Goal: Task Accomplishment & Management: Use online tool/utility

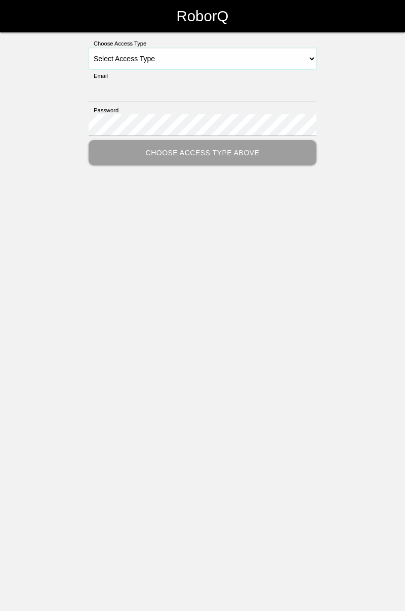
click at [311, 61] on select "Select Access Type Admin Customer Supervisor Worker" at bounding box center [203, 58] width 228 height 21
select select "Worker"
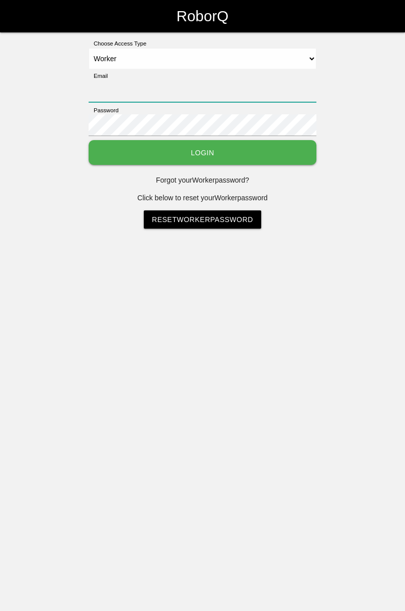
click at [146, 86] on input "Email" at bounding box center [203, 91] width 228 height 22
type input "[PERSON_NAME][EMAIL_ADDRESS][DOMAIN_NAME]"
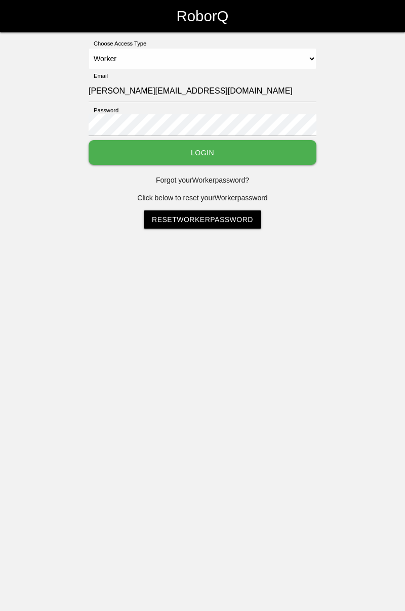
click at [89, 140] on button "Login" at bounding box center [203, 152] width 228 height 25
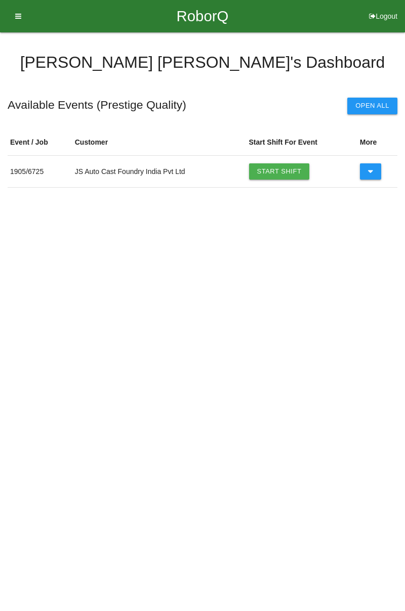
click at [291, 169] on link "Start Shift" at bounding box center [279, 171] width 61 height 16
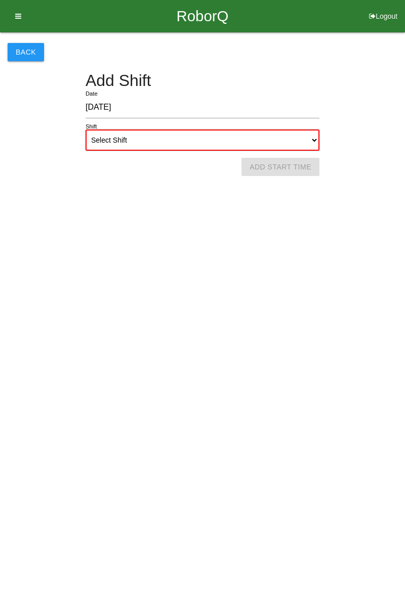
click at [303, 139] on select "Select Shift 1st Shift 2nd Shift 3rd Shift 4th Shift" at bounding box center [203, 140] width 234 height 21
select select "1"
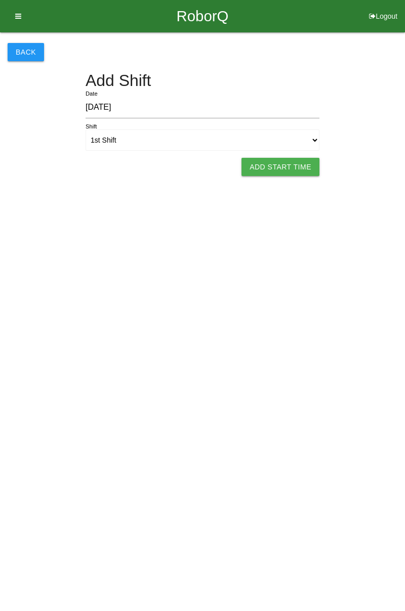
click at [283, 169] on button "Add Start Time" at bounding box center [280, 167] width 78 height 18
select select "7"
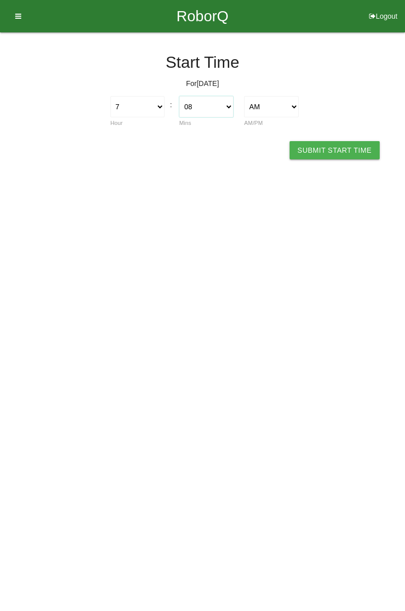
click at [231, 111] on select "00 01 02 03 04 05 06 07 08 09 10 11 12 13 14 15 16 17 18 19 20 21 22 23 24 25 2…" at bounding box center [206, 106] width 54 height 21
select select "0"
click at [338, 152] on button "Submit Start Time" at bounding box center [335, 150] width 90 height 18
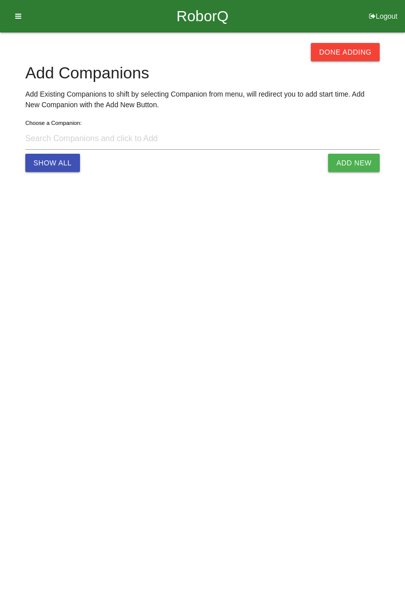
click at [350, 58] on button "Done Adding" at bounding box center [345, 52] width 69 height 18
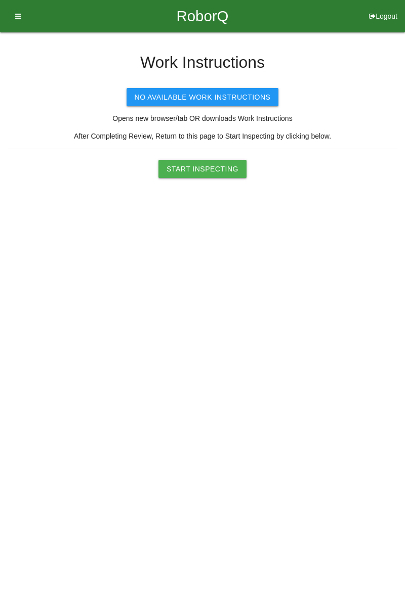
click at [229, 168] on button "Start Inspecting" at bounding box center [202, 169] width 88 height 18
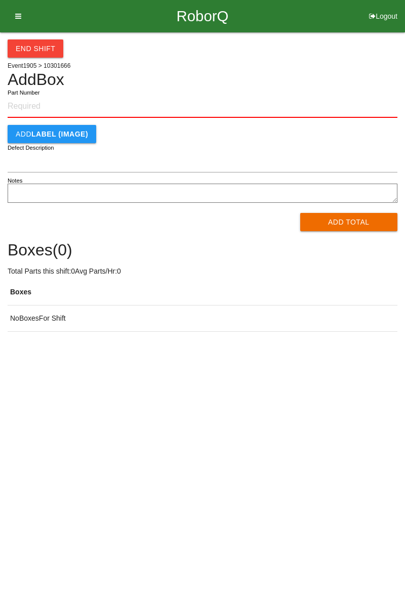
click at [48, 108] on input "Part Number" at bounding box center [203, 107] width 390 height 22
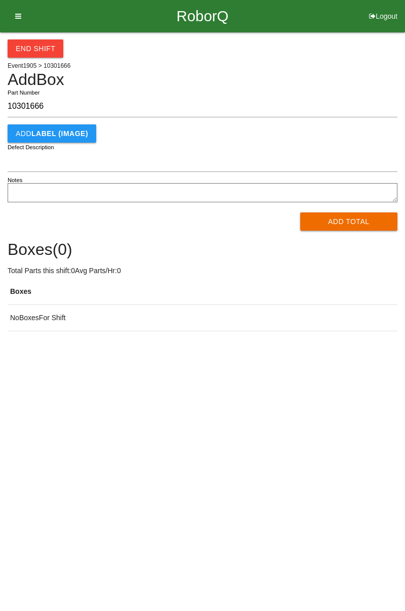
type input "10301666"
click at [370, 217] on button "Add Total" at bounding box center [349, 222] width 98 height 18
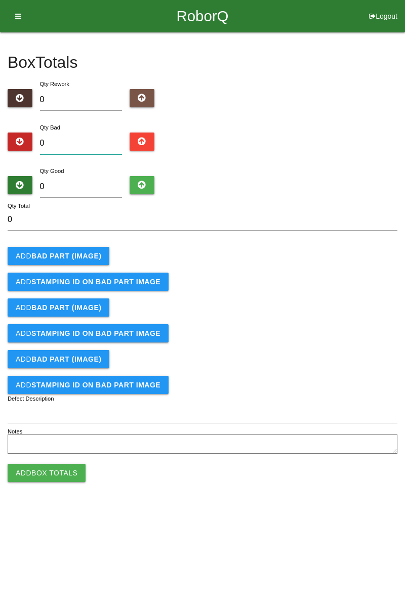
click at [101, 140] on input "0" at bounding box center [81, 144] width 83 height 22
type input "7"
click at [102, 182] on input "0" at bounding box center [81, 187] width 83 height 22
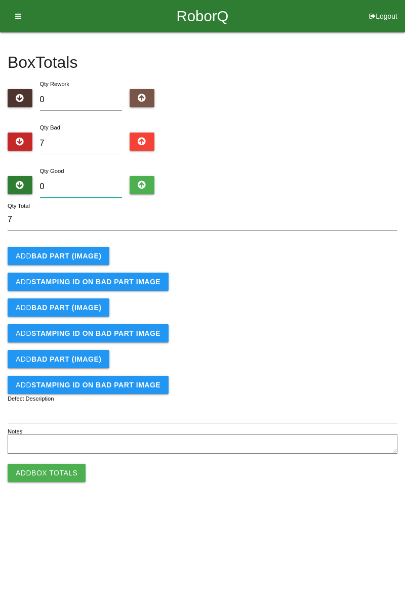
type input "7"
type input "14"
type input "77"
type input "84"
type input "77"
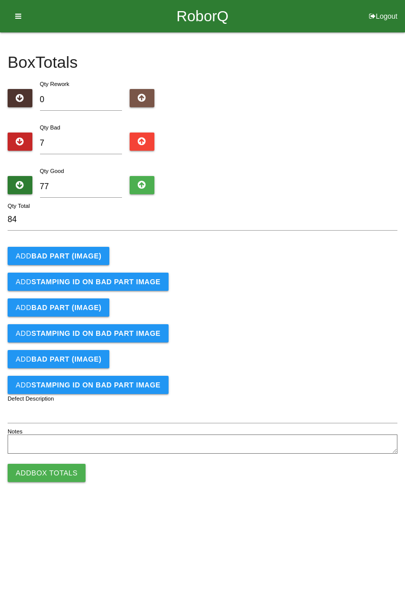
click at [83, 257] on b "BAD PART (IMAGE)" at bounding box center [66, 256] width 70 height 8
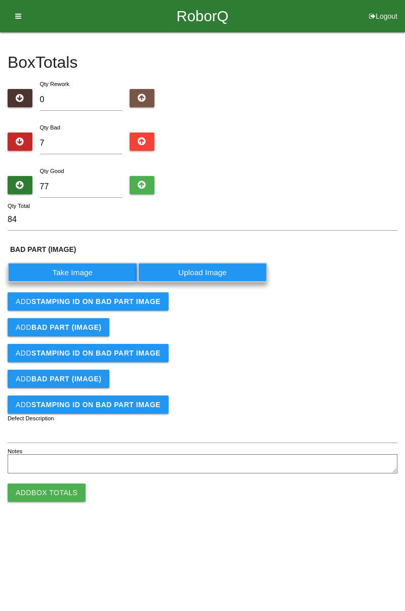
click at [78, 270] on label "Take Image" at bounding box center [73, 273] width 130 height 20
click at [0, 0] on \(IMAGE\) "Take Image" at bounding box center [0, 0] width 0 height 0
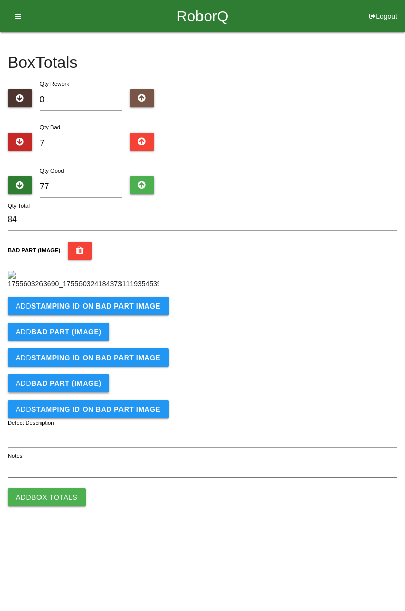
click at [116, 310] on b "STAMPING ID on BAD PART Image" at bounding box center [95, 306] width 129 height 8
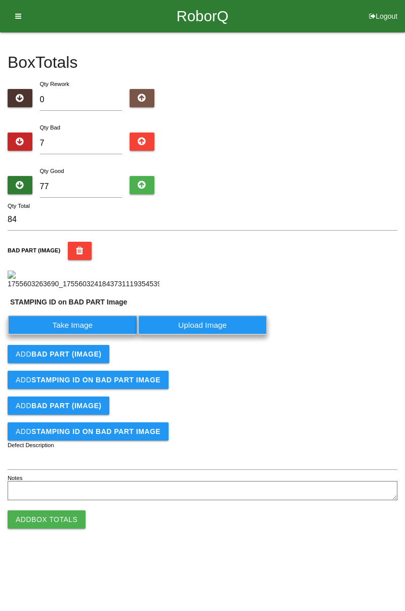
click at [97, 335] on label "Take Image" at bounding box center [73, 325] width 130 height 20
click at [0, 0] on PART "Take Image" at bounding box center [0, 0] width 0 height 0
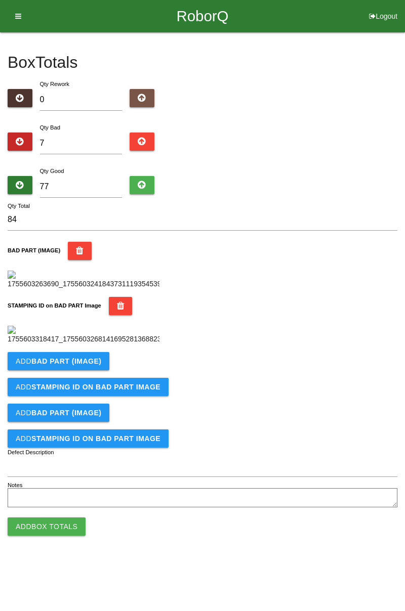
scroll to position [223, 0]
click at [85, 365] on b "BAD PART (IMAGE)" at bounding box center [66, 361] width 70 height 8
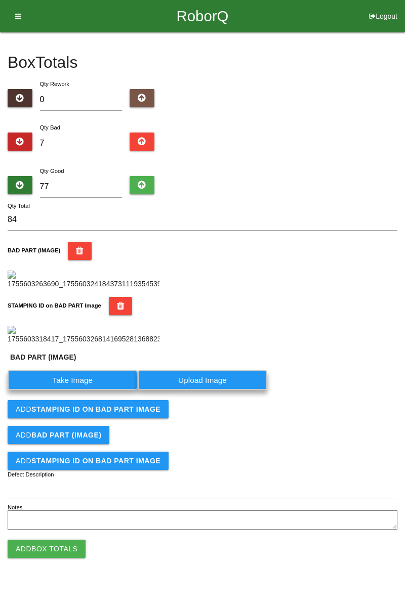
click at [83, 390] on label "Take Image" at bounding box center [73, 381] width 130 height 20
click at [0, 0] on \(IMAGE\) "Take Image" at bounding box center [0, 0] width 0 height 0
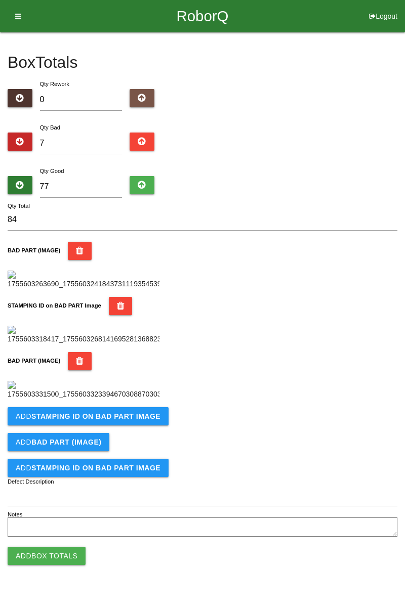
scroll to position [389, 0]
click at [135, 421] on b "STAMPING ID on BAD PART Image" at bounding box center [95, 417] width 129 height 8
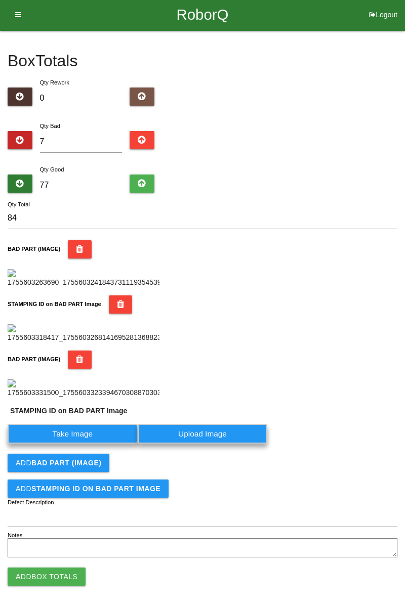
click at [87, 444] on label "Take Image" at bounding box center [73, 434] width 130 height 20
click at [0, 0] on PART "Take Image" at bounding box center [0, 0] width 0 height 0
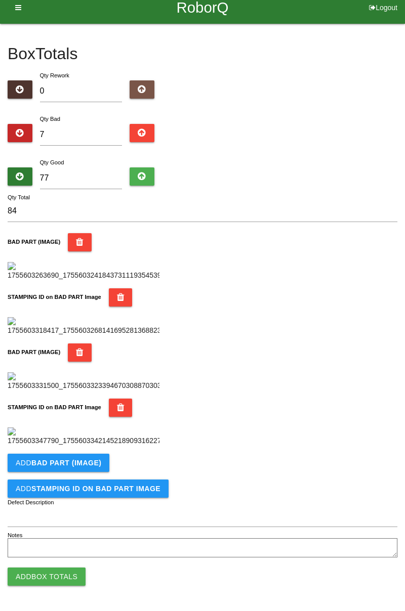
scroll to position [555, 0]
click at [89, 469] on button "Add BAD PART (IMAGE)" at bounding box center [59, 463] width 102 height 18
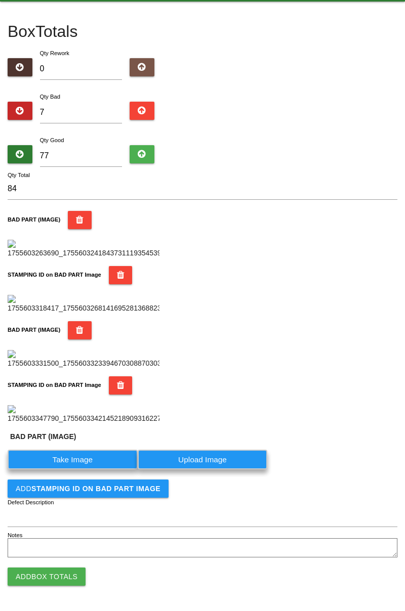
click at [89, 470] on label "Take Image" at bounding box center [73, 460] width 130 height 20
click at [0, 0] on \(IMAGE\) "Take Image" at bounding box center [0, 0] width 0 height 0
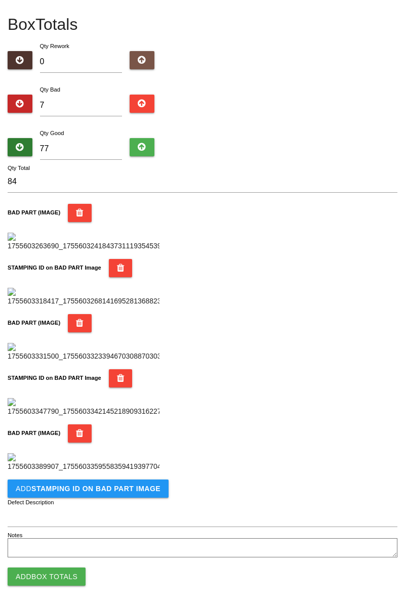
scroll to position [721, 0]
click at [117, 489] on b "STAMPING ID on BAD PART Image" at bounding box center [95, 489] width 129 height 8
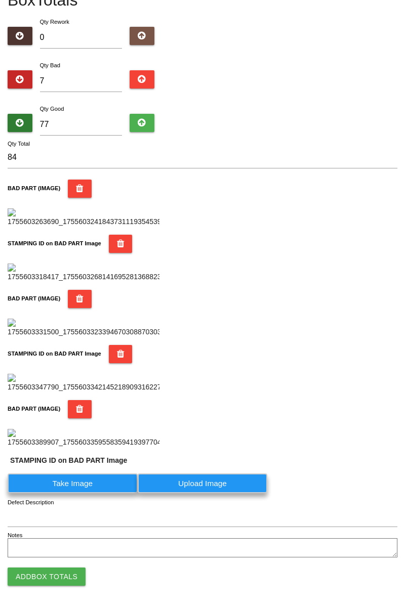
click at [101, 494] on label "Take Image" at bounding box center [73, 484] width 130 height 20
click at [0, 0] on PART "Take Image" at bounding box center [0, 0] width 0 height 0
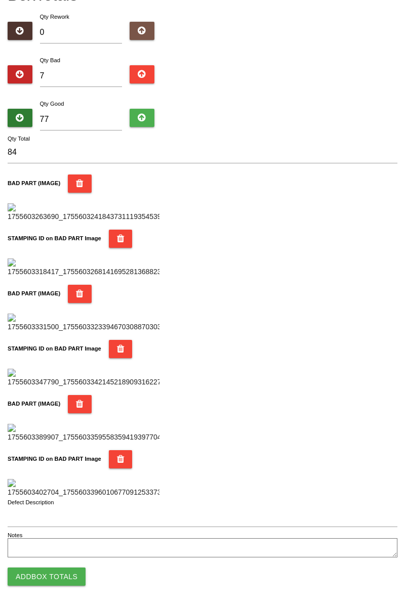
scroll to position [887, 0]
click at [56, 569] on button "Add Box Totals" at bounding box center [47, 577] width 78 height 18
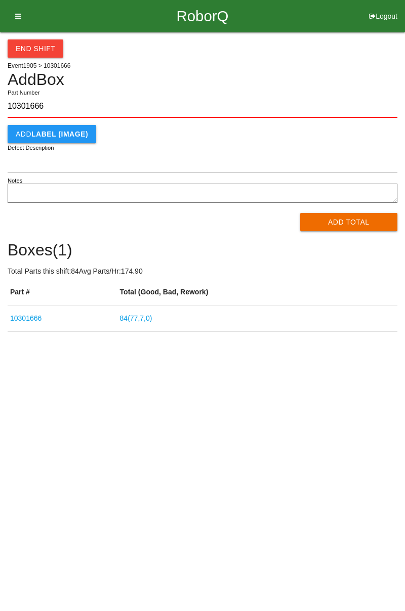
type input "10301666"
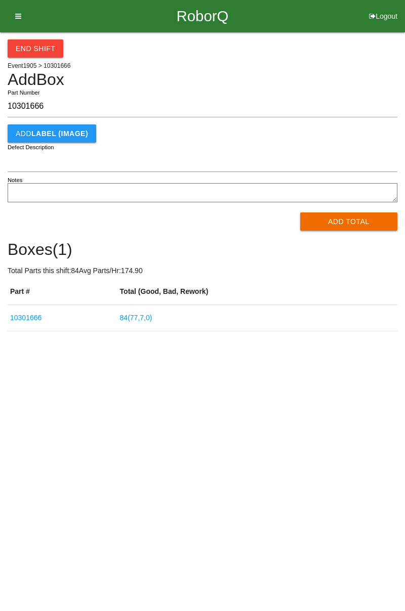
click at [350, 223] on button "Add Total" at bounding box center [349, 222] width 98 height 18
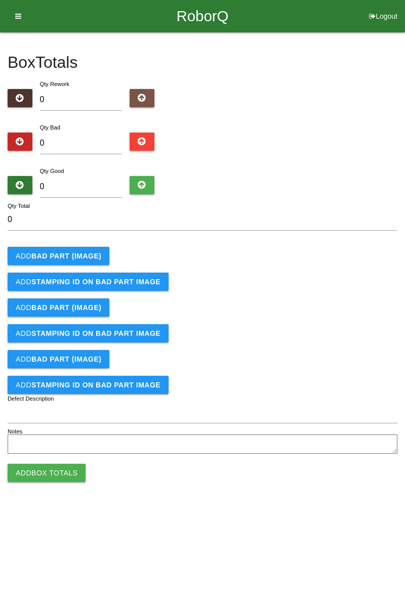
click at [70, 253] on b "BAD PART (IMAGE)" at bounding box center [66, 256] width 70 height 8
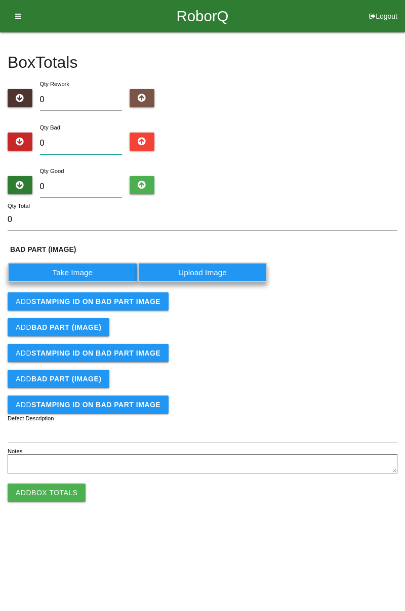
click at [84, 142] on input "0" at bounding box center [81, 144] width 83 height 22
type input "1"
type input "10"
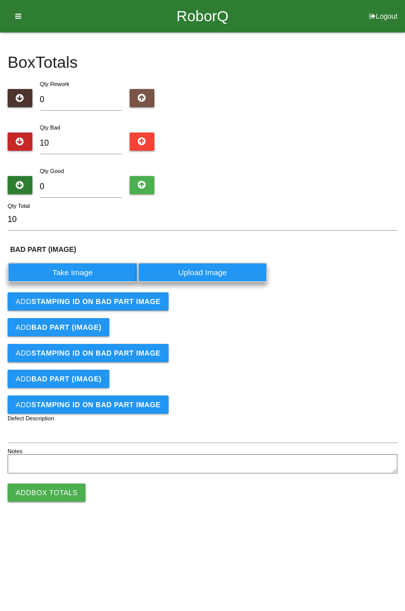
click at [89, 270] on label "Take Image" at bounding box center [73, 273] width 130 height 20
click at [0, 0] on \(IMAGE\) "Take Image" at bounding box center [0, 0] width 0 height 0
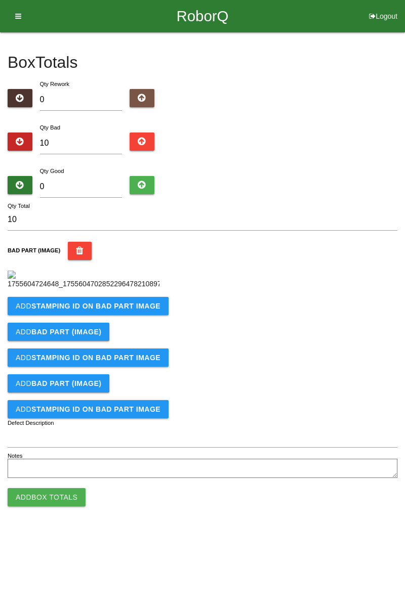
click at [140, 315] on button "Add STAMPING ID on BAD PART Image" at bounding box center [88, 306] width 161 height 18
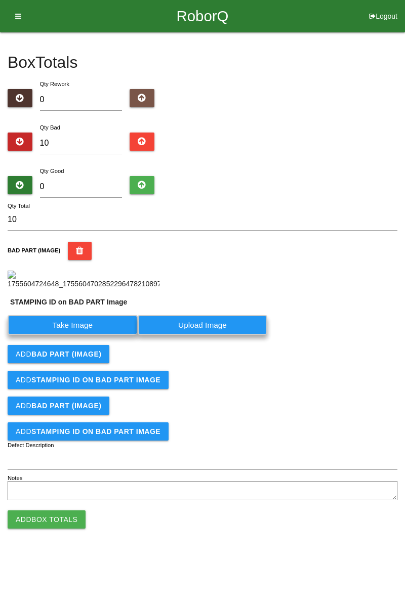
click at [96, 335] on label "Take Image" at bounding box center [73, 325] width 130 height 20
click at [0, 0] on PART "Take Image" at bounding box center [0, 0] width 0 height 0
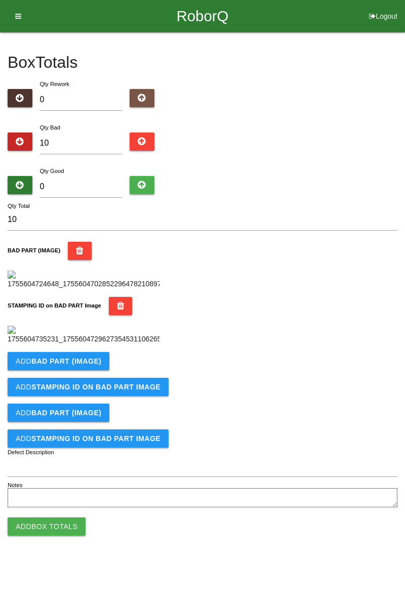
scroll to position [223, 0]
click at [97, 365] on b "BAD PART (IMAGE)" at bounding box center [66, 361] width 70 height 8
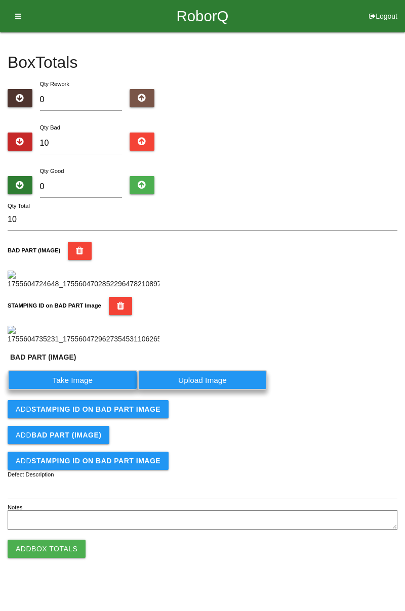
click at [93, 390] on label "Take Image" at bounding box center [73, 381] width 130 height 20
click at [0, 0] on \(IMAGE\) "Take Image" at bounding box center [0, 0] width 0 height 0
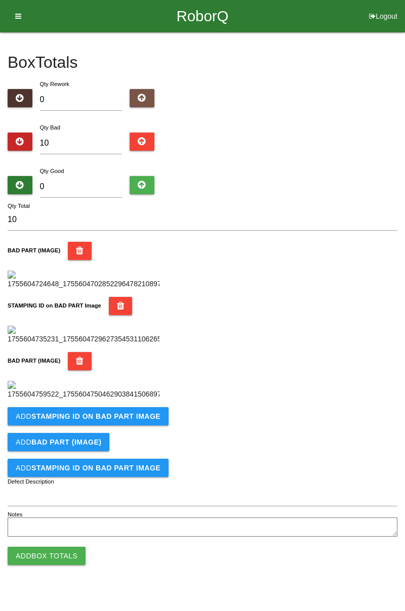
scroll to position [389, 0]
click at [137, 421] on b "STAMPING ID on BAD PART Image" at bounding box center [95, 417] width 129 height 8
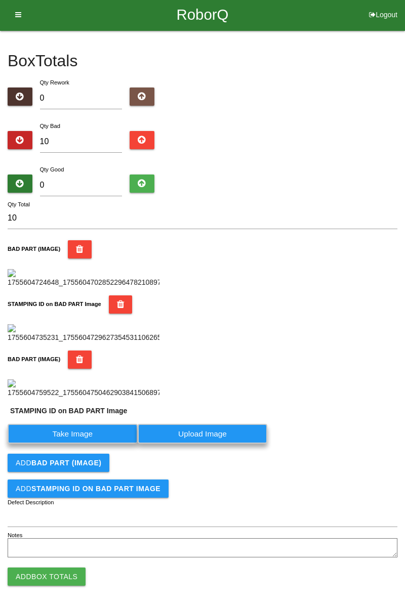
click at [93, 444] on label "Take Image" at bounding box center [73, 434] width 130 height 20
click at [0, 0] on PART "Take Image" at bounding box center [0, 0] width 0 height 0
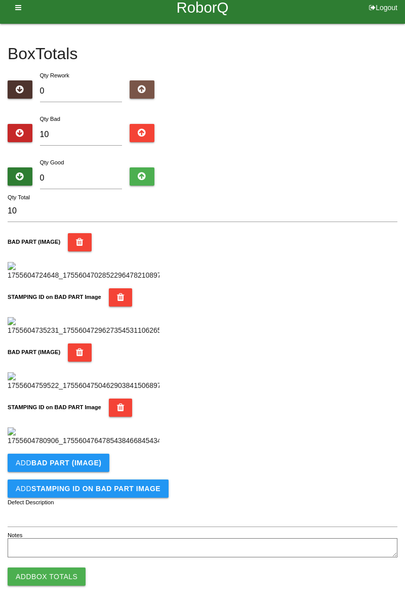
scroll to position [555, 0]
click at [100, 463] on button "Add BAD PART (IMAGE)" at bounding box center [59, 463] width 102 height 18
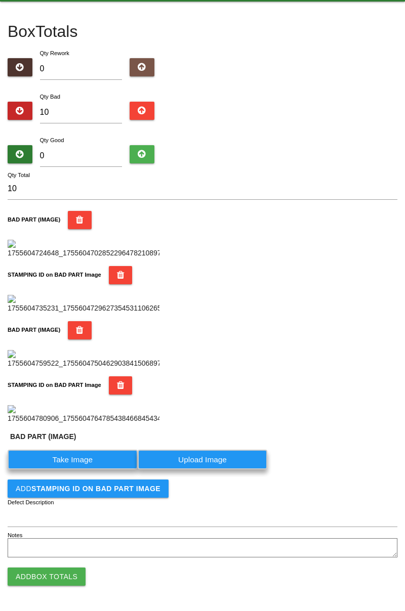
click at [87, 470] on label "Take Image" at bounding box center [73, 460] width 130 height 20
click at [0, 0] on \(IMAGE\) "Take Image" at bounding box center [0, 0] width 0 height 0
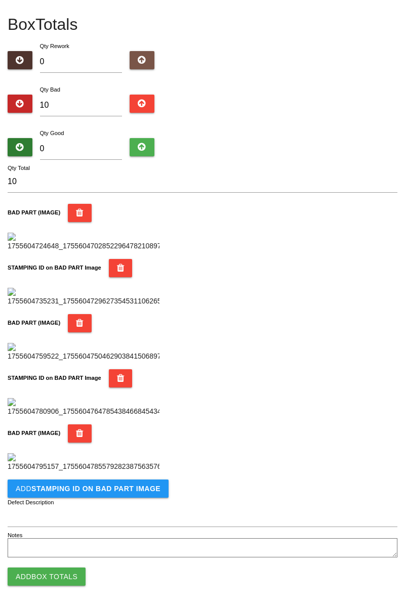
scroll to position [721, 0]
click at [118, 498] on button "Add STAMPING ID on BAD PART Image" at bounding box center [88, 489] width 161 height 18
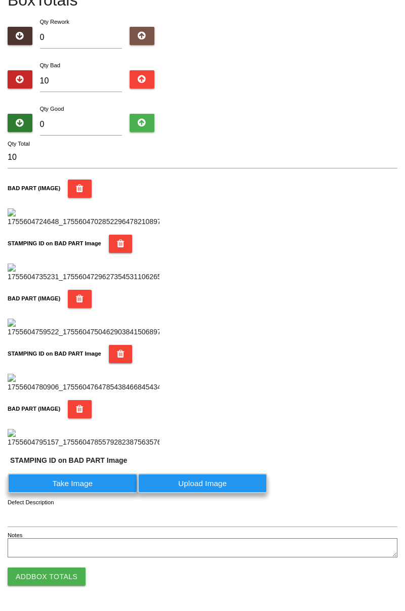
click at [98, 494] on label "Take Image" at bounding box center [73, 484] width 130 height 20
click at [0, 0] on PART "Take Image" at bounding box center [0, 0] width 0 height 0
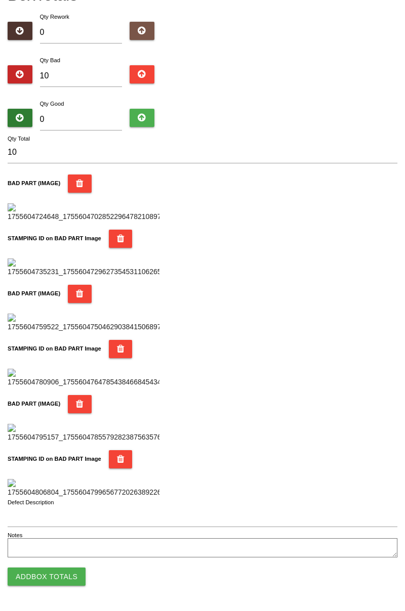
scroll to position [0, 0]
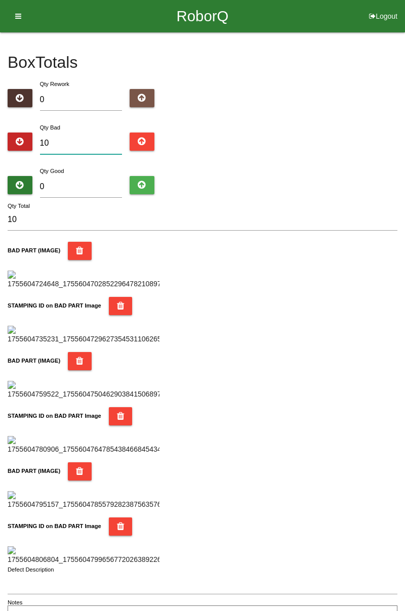
click at [82, 140] on input "10" at bounding box center [81, 144] width 83 height 22
type input "1"
type input "11"
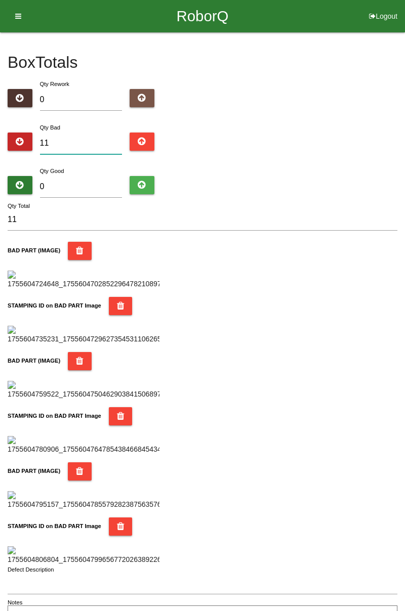
type input "11"
click at [75, 184] on input "0" at bounding box center [81, 187] width 83 height 22
type input "7"
type input "18"
type input "73"
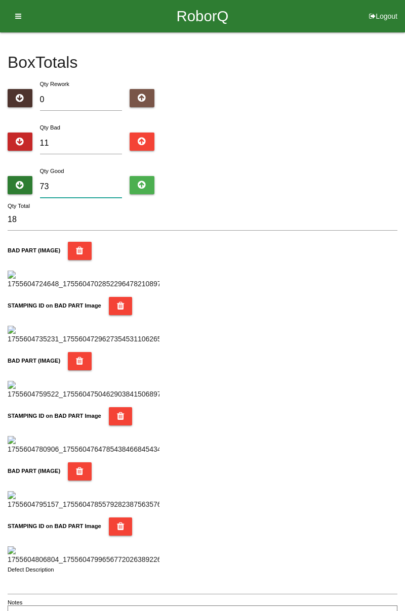
type input "84"
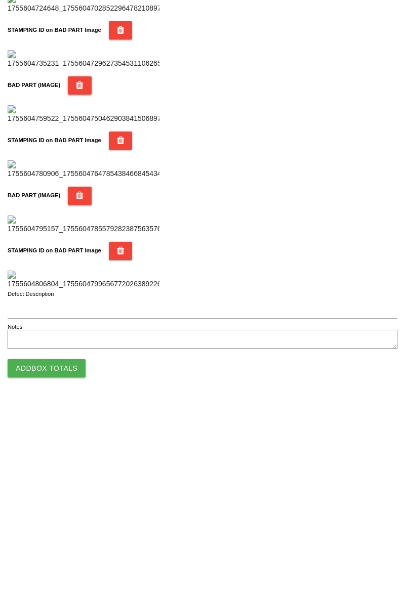
scroll to position [887, 0]
type input "73"
click at [52, 577] on button "Add Box Totals" at bounding box center [47, 577] width 78 height 18
